Goal: Task Accomplishment & Management: Manage account settings

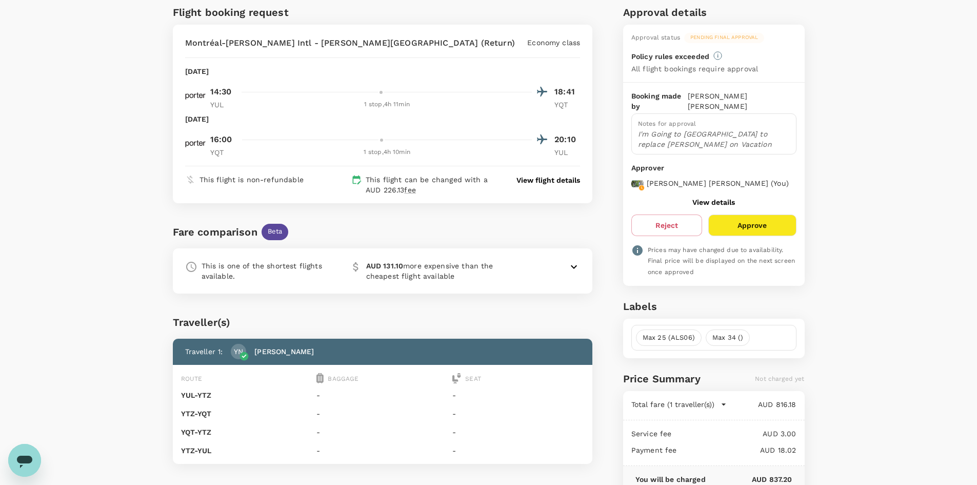
scroll to position [51, 0]
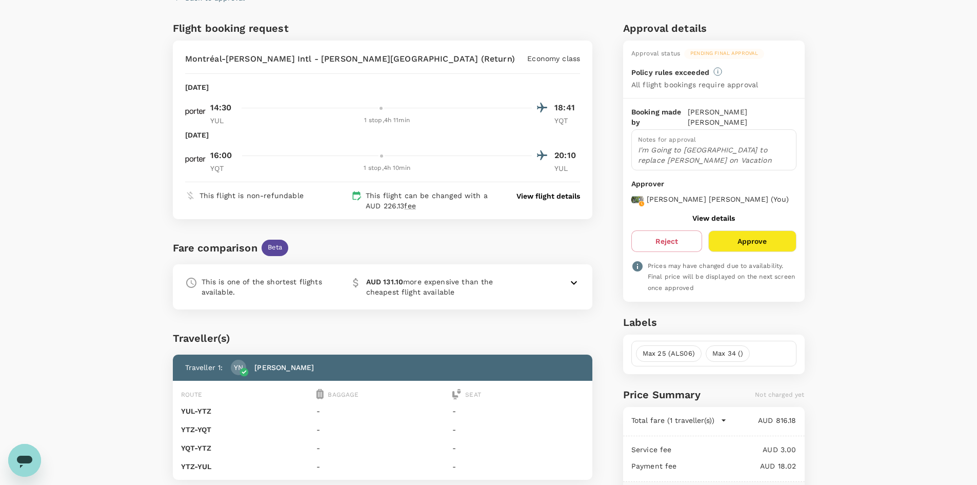
click at [764, 243] on button "Approve" at bounding box center [752, 241] width 88 height 22
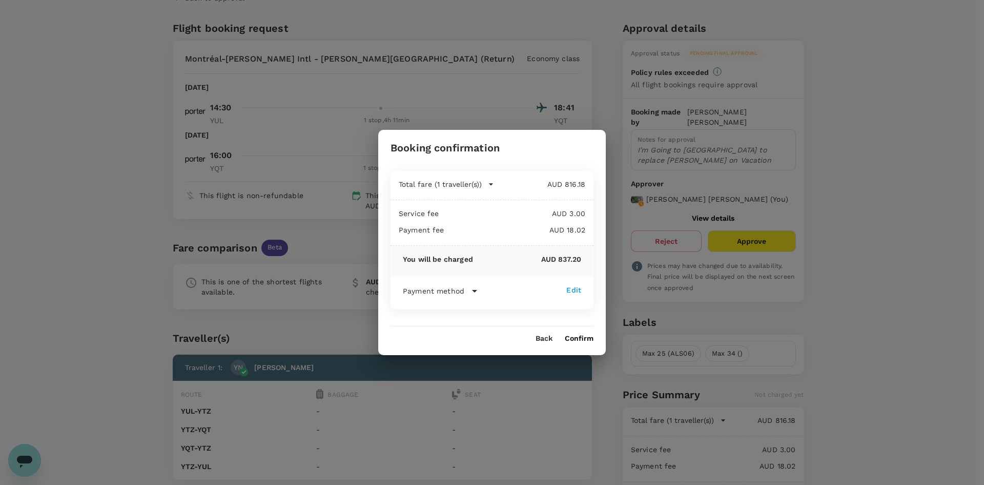
click at [588, 339] on button "Confirm" at bounding box center [579, 338] width 29 height 8
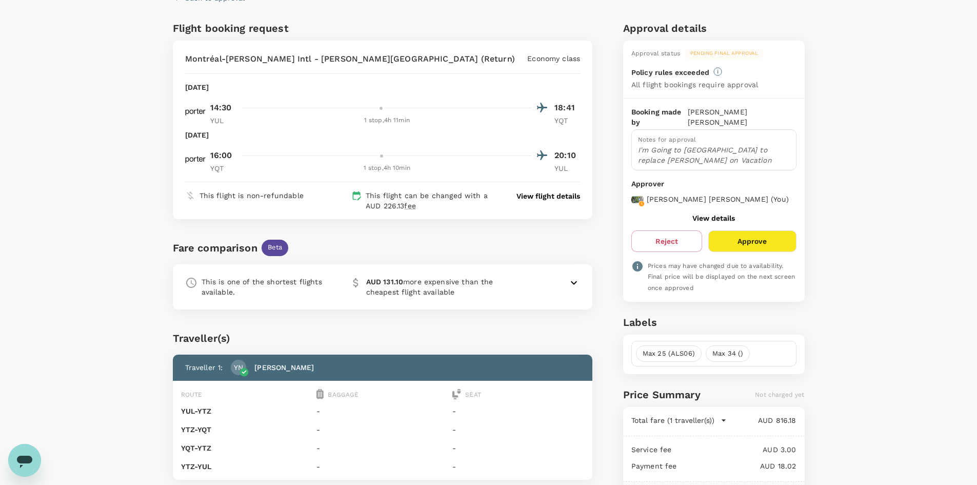
scroll to position [1, 0]
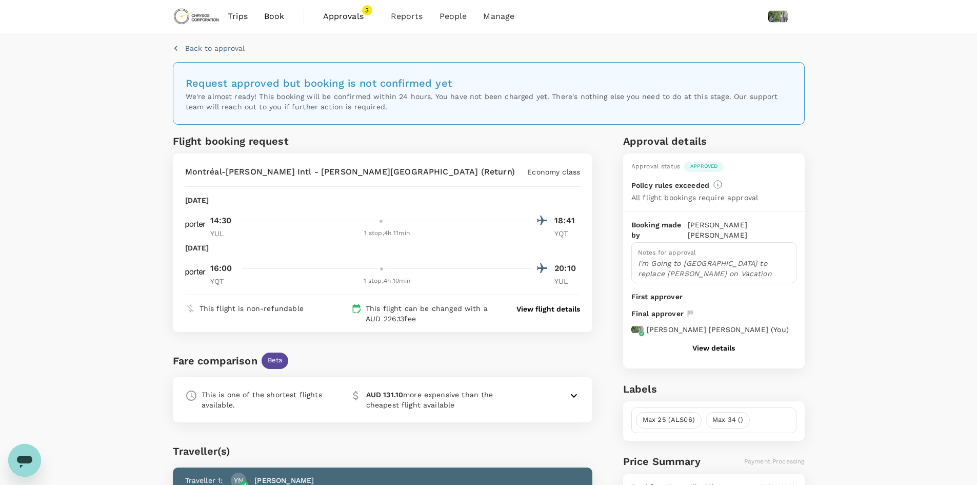
click at [345, 19] on span "Approvals" at bounding box center [348, 16] width 51 height 12
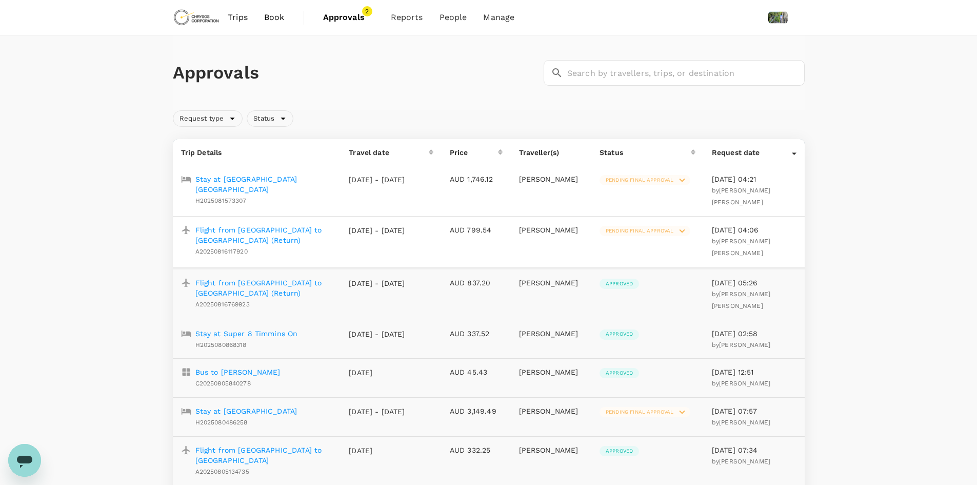
click at [266, 179] on p "Stay at [GEOGRAPHIC_DATA] [GEOGRAPHIC_DATA]" at bounding box center [263, 184] width 137 height 21
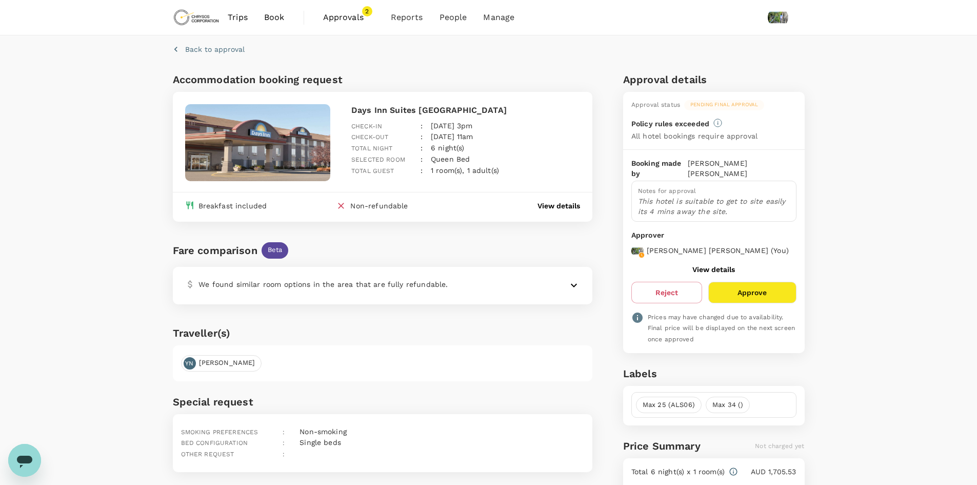
click at [773, 298] on button "Approve" at bounding box center [752, 292] width 88 height 22
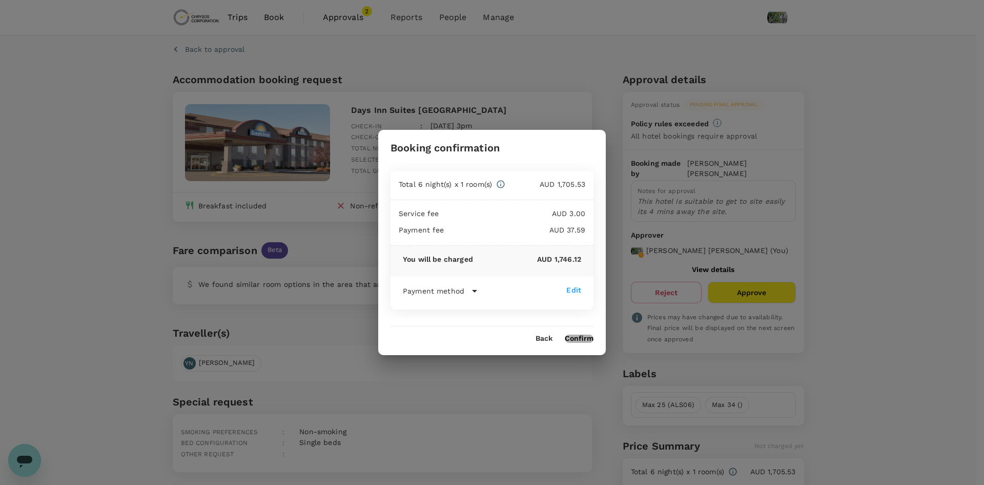
click at [578, 338] on button "Confirm" at bounding box center [579, 338] width 29 height 8
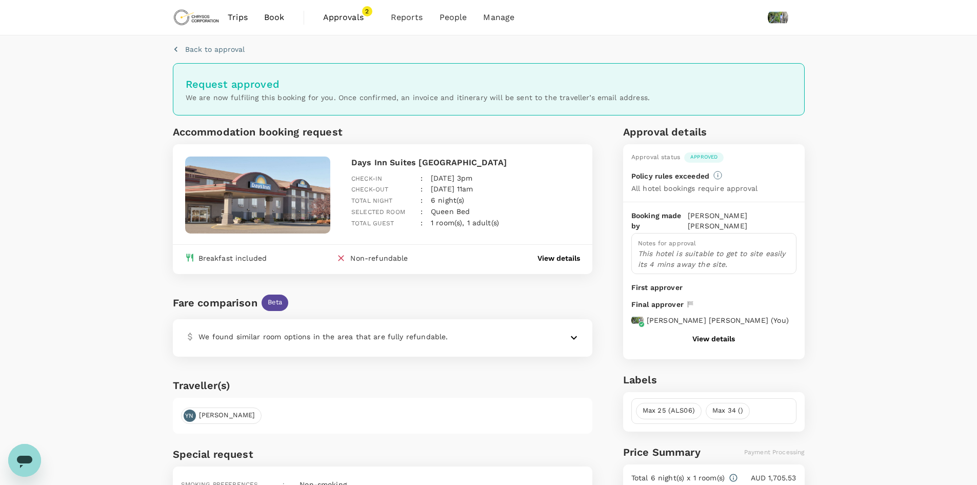
click at [349, 19] on span "Approvals" at bounding box center [348, 17] width 51 height 12
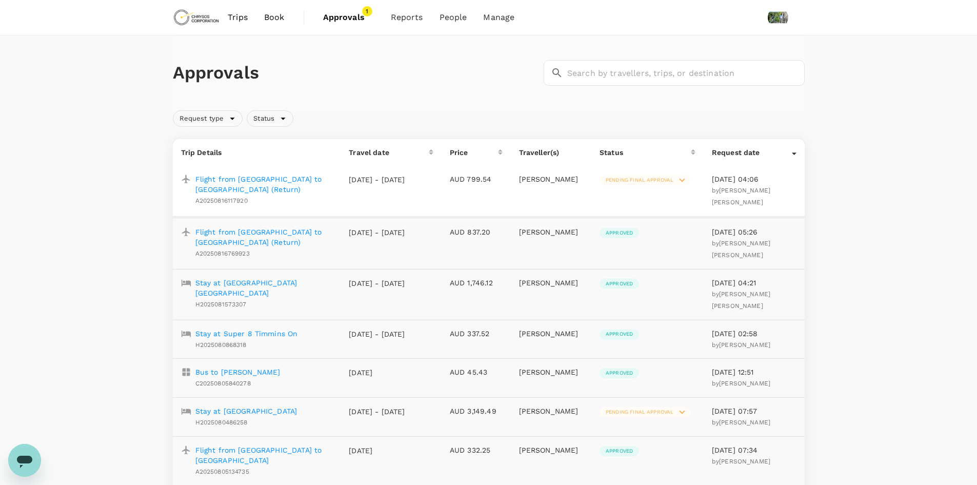
click at [253, 180] on p "Flight from [GEOGRAPHIC_DATA] to [GEOGRAPHIC_DATA] (Return)" at bounding box center [263, 184] width 137 height 21
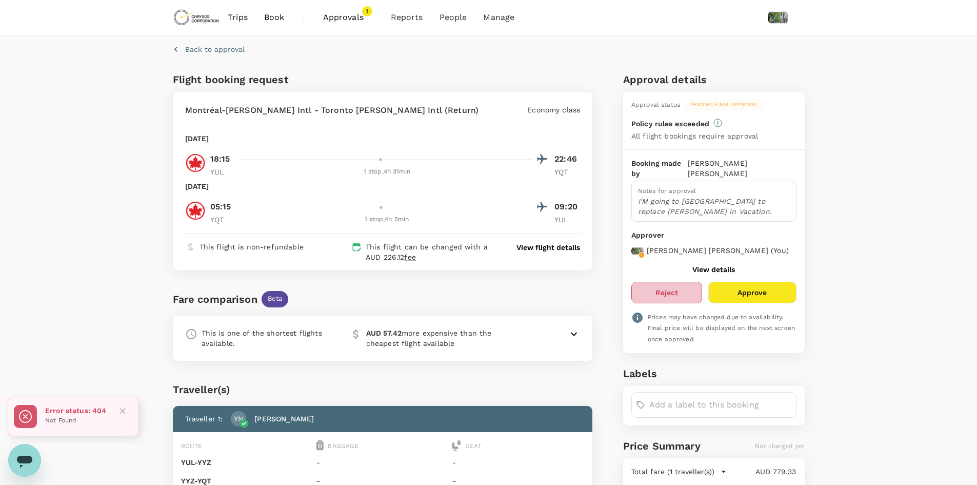
click at [674, 290] on button "Reject" at bounding box center [666, 292] width 71 height 22
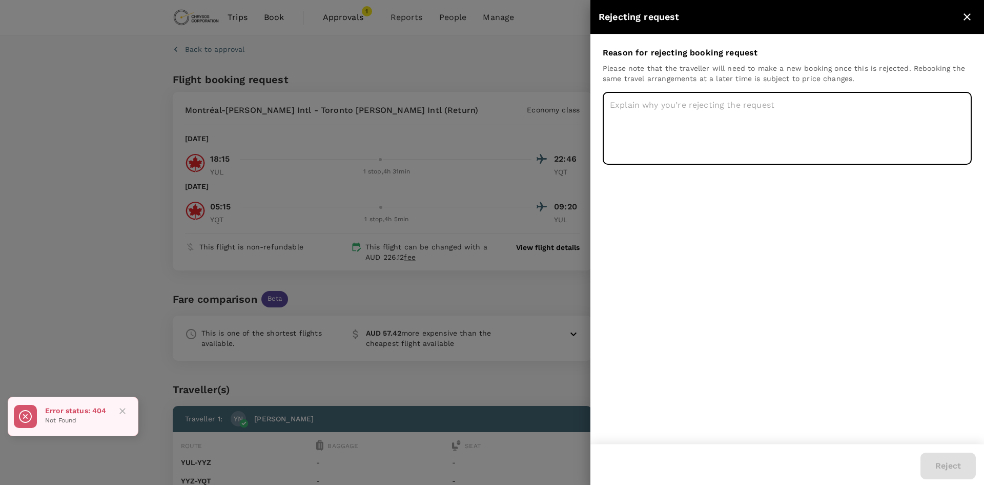
click at [660, 122] on textarea at bounding box center [787, 128] width 369 height 73
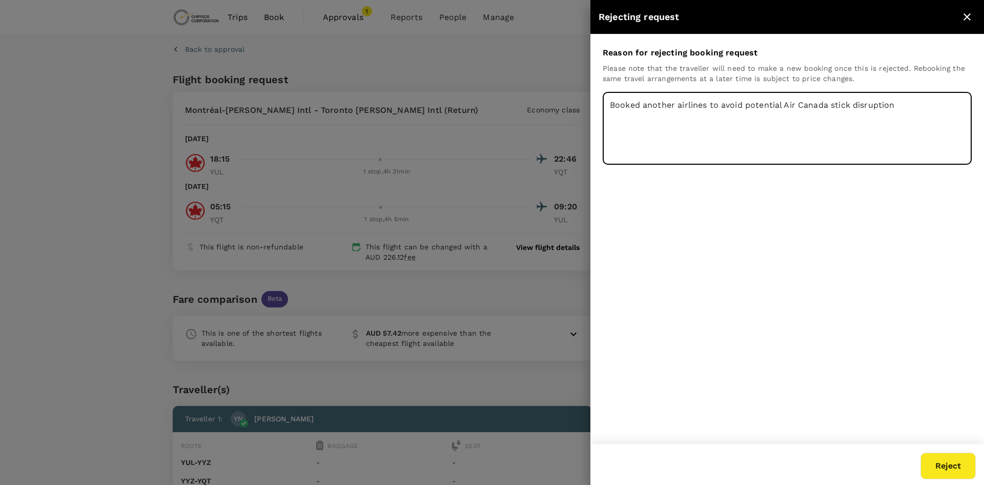
click at [843, 108] on textarea "Booked another airlines to avoid potential Air Canada stick disruption" at bounding box center [787, 128] width 369 height 73
click at [922, 117] on textarea "Booked another airlines to avoid potential Air Canada strike disruption" at bounding box center [787, 128] width 369 height 73
type textarea "Booked another airlines to avoid potential Air Canada strike disruption"
click at [946, 466] on button "Reject" at bounding box center [948, 465] width 55 height 27
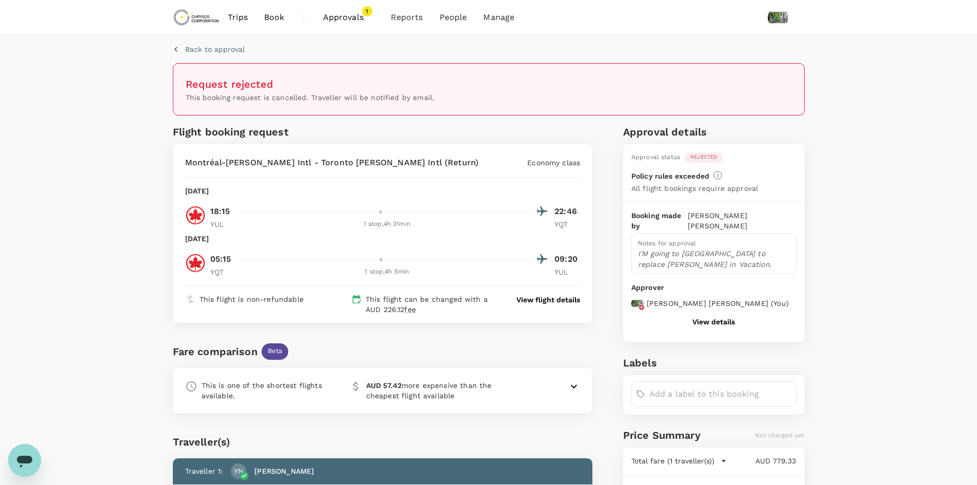
click at [337, 17] on span "Approvals" at bounding box center [348, 17] width 51 height 12
